Goal: Contribute content: Add original content to the website for others to see

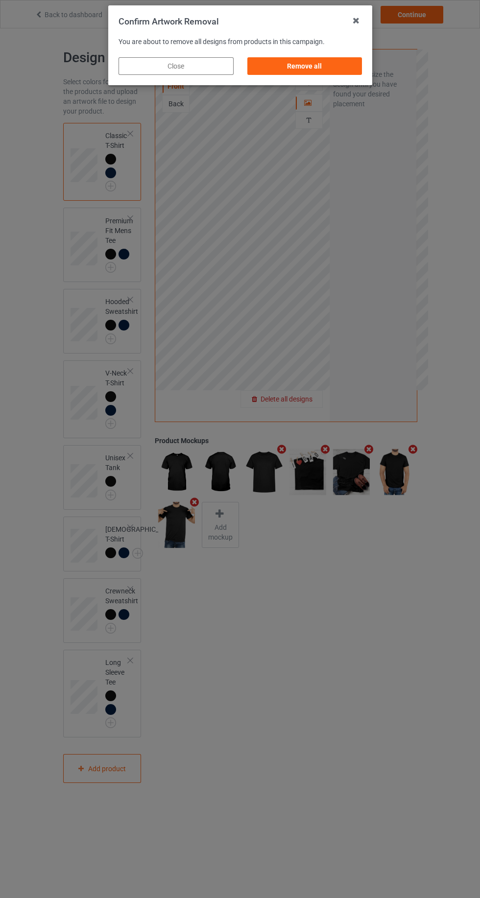
click at [336, 70] on div "Remove all" at bounding box center [304, 66] width 115 height 18
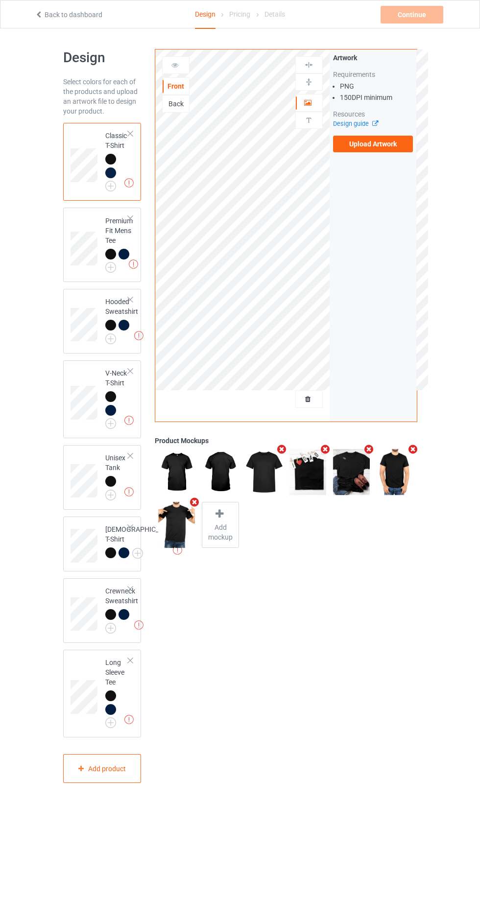
click at [395, 145] on label "Upload Artwork" at bounding box center [373, 144] width 80 height 17
click at [0, 0] on input "Upload Artwork" at bounding box center [0, 0] width 0 height 0
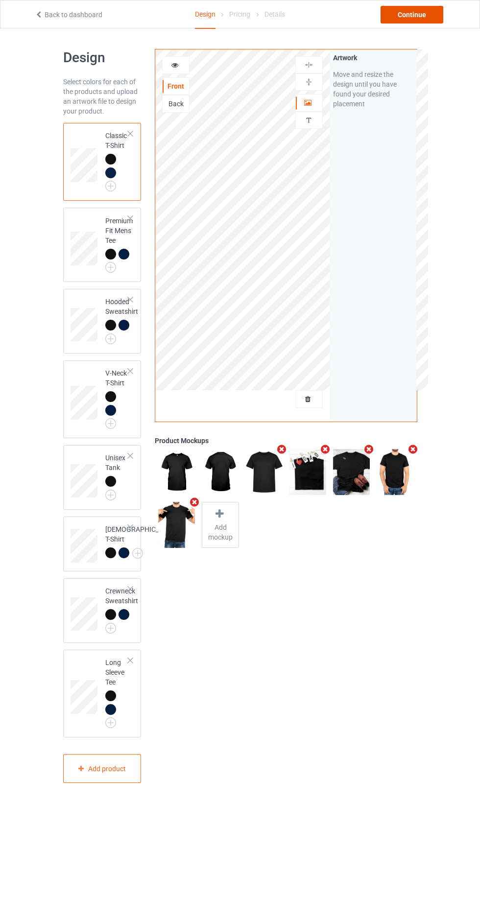
click at [425, 7] on div "Continue" at bounding box center [411, 15] width 63 height 18
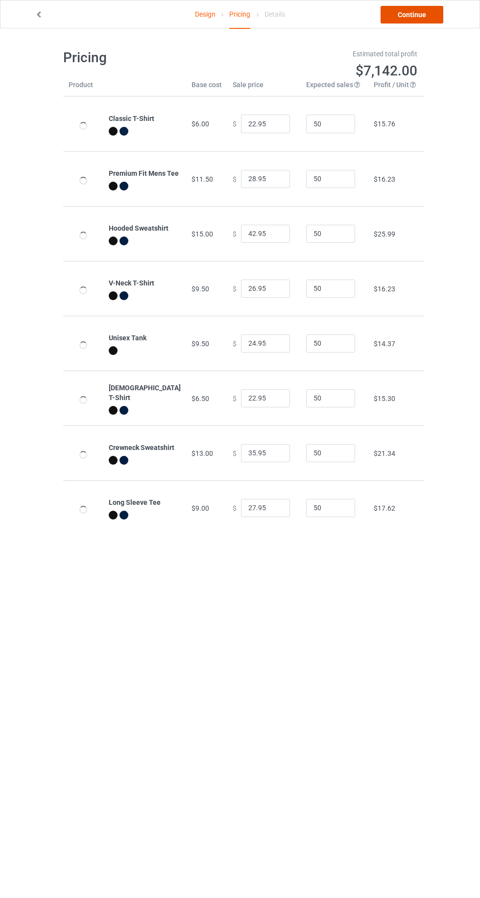
click at [416, 18] on link "Continue" at bounding box center [411, 15] width 63 height 18
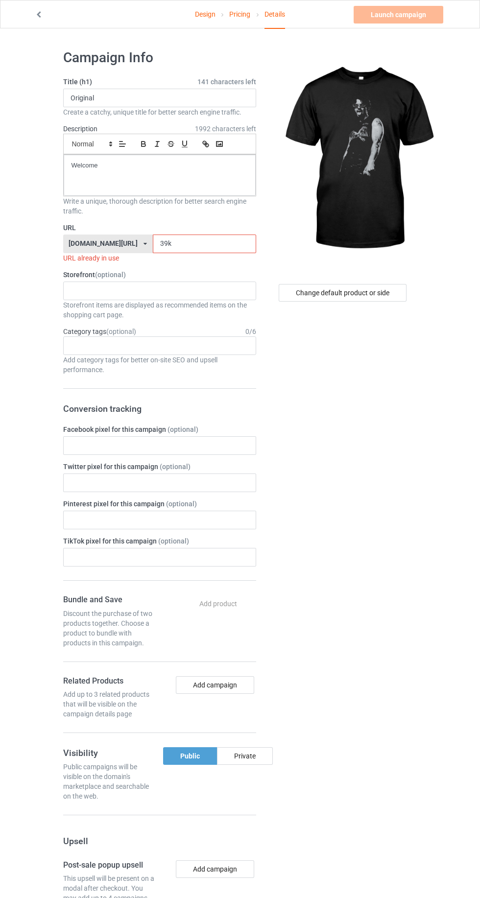
click at [206, 240] on input "39k" at bounding box center [204, 243] width 103 height 19
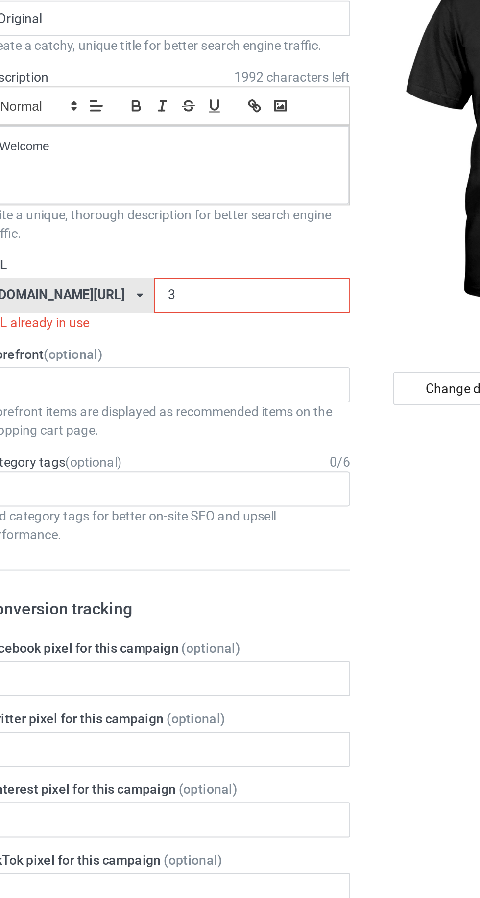
type input "3f"
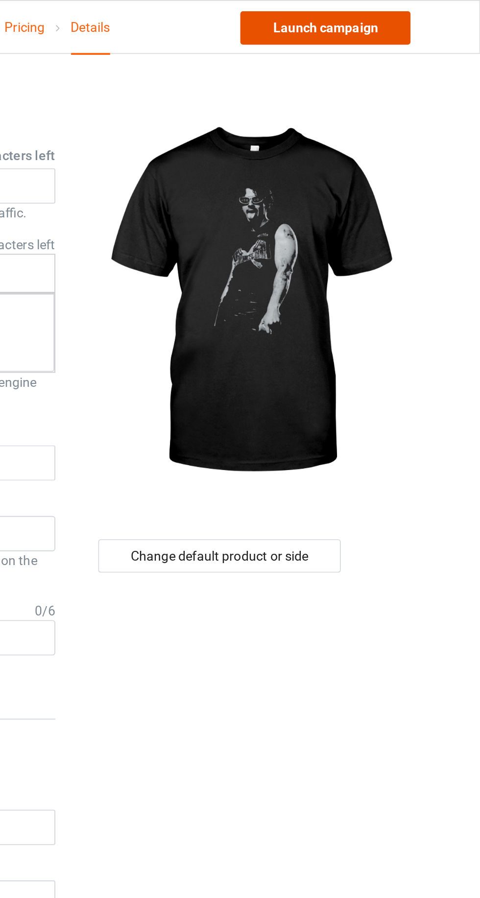
click at [422, 10] on link "Launch campaign" at bounding box center [398, 15] width 90 height 18
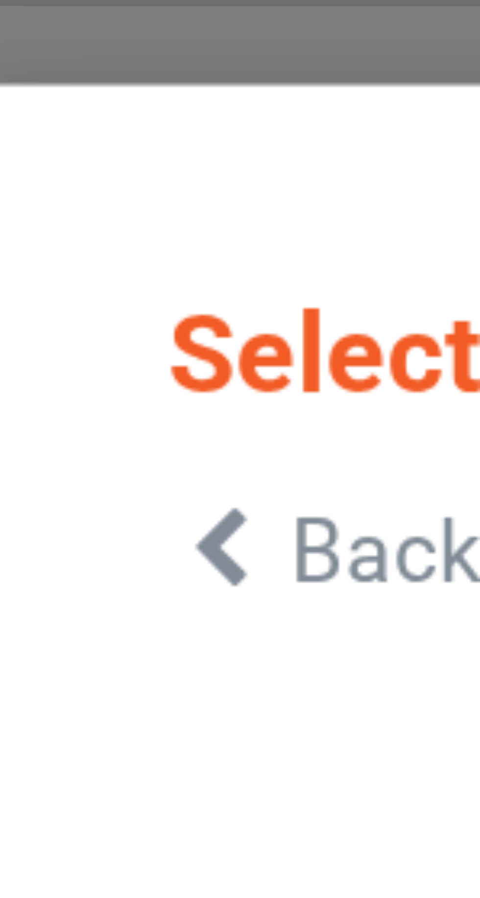
click at [49, 42] on icon at bounding box center [50, 44] width 8 height 7
